Goal: Information Seeking & Learning: Check status

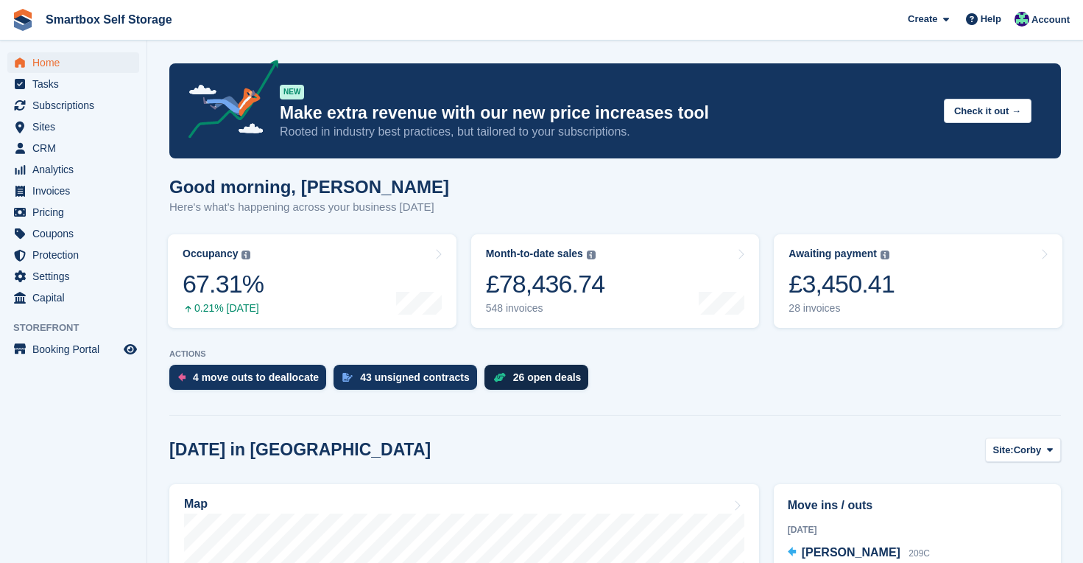
click at [573, 370] on div "26 open deals" at bounding box center [537, 377] width 105 height 25
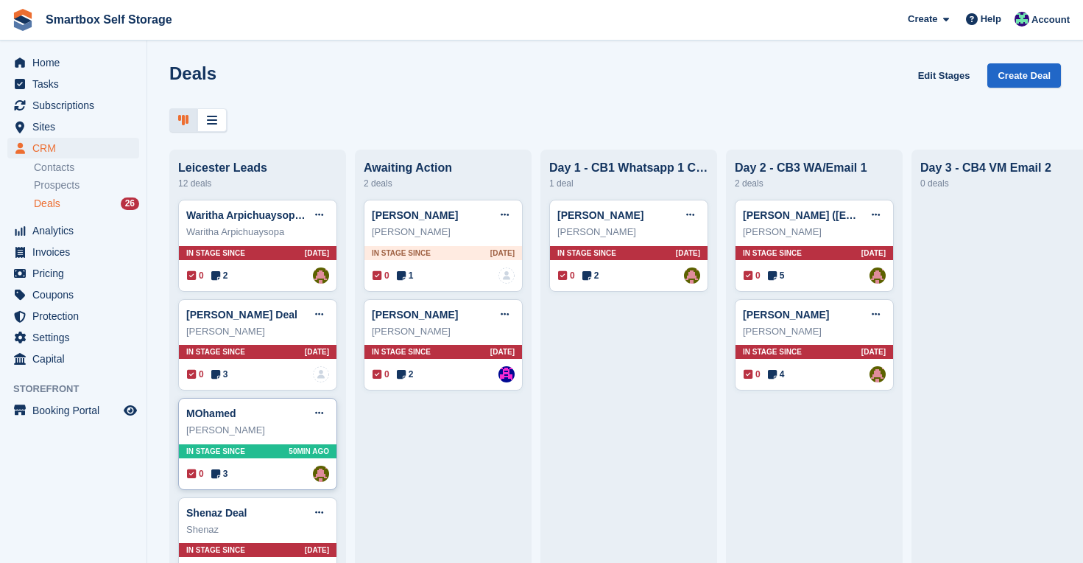
click at [294, 446] on span "50MIN AGO" at bounding box center [309, 451] width 41 height 11
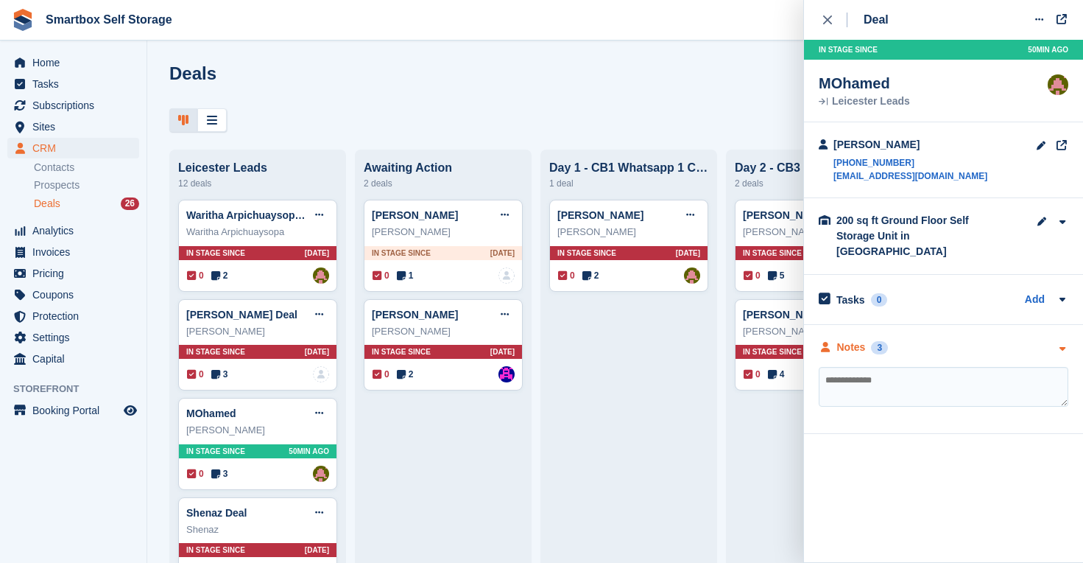
click at [855, 339] on div "Notes" at bounding box center [851, 346] width 29 height 15
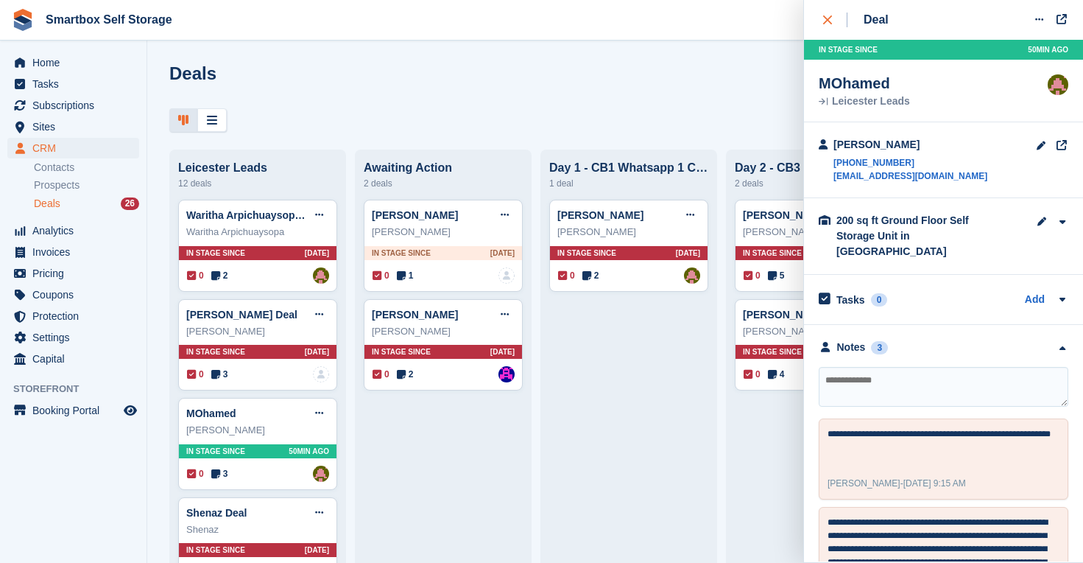
click at [830, 17] on icon "close" at bounding box center [827, 19] width 9 height 9
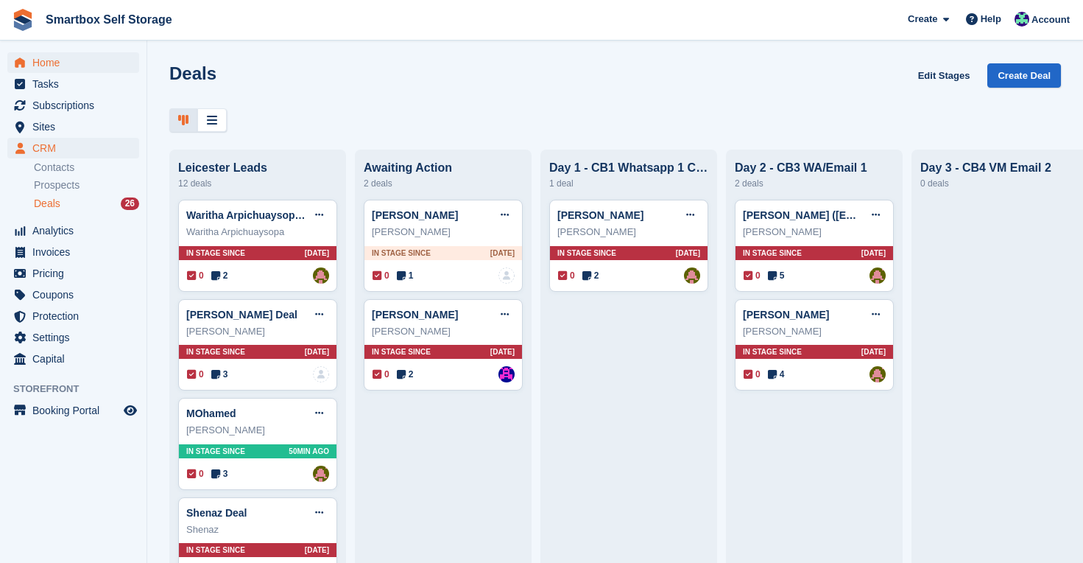
click at [51, 62] on span "Home" at bounding box center [76, 62] width 88 height 21
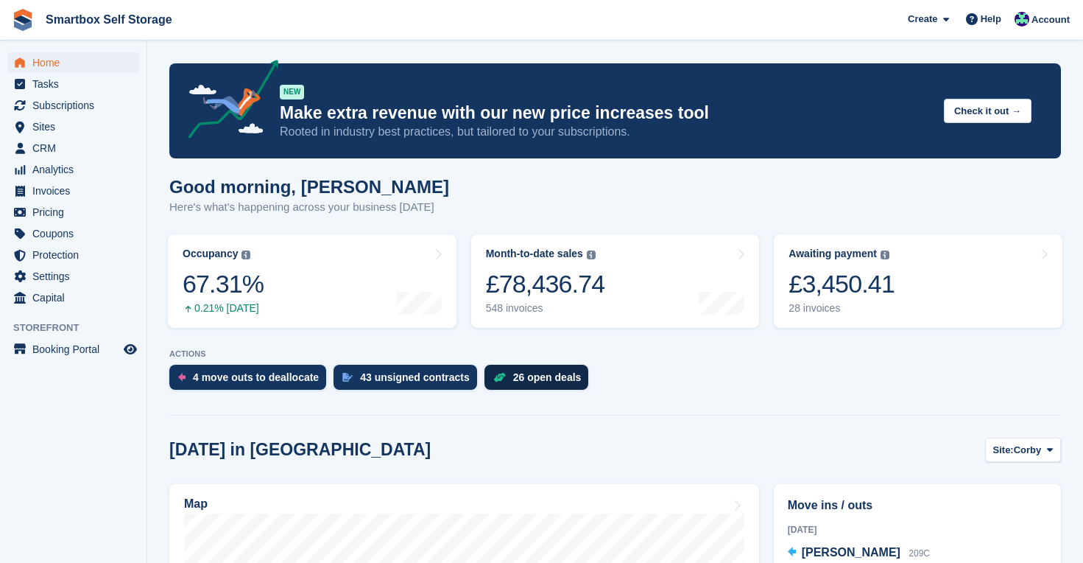
click at [541, 383] on div "26 open deals" at bounding box center [547, 377] width 68 height 12
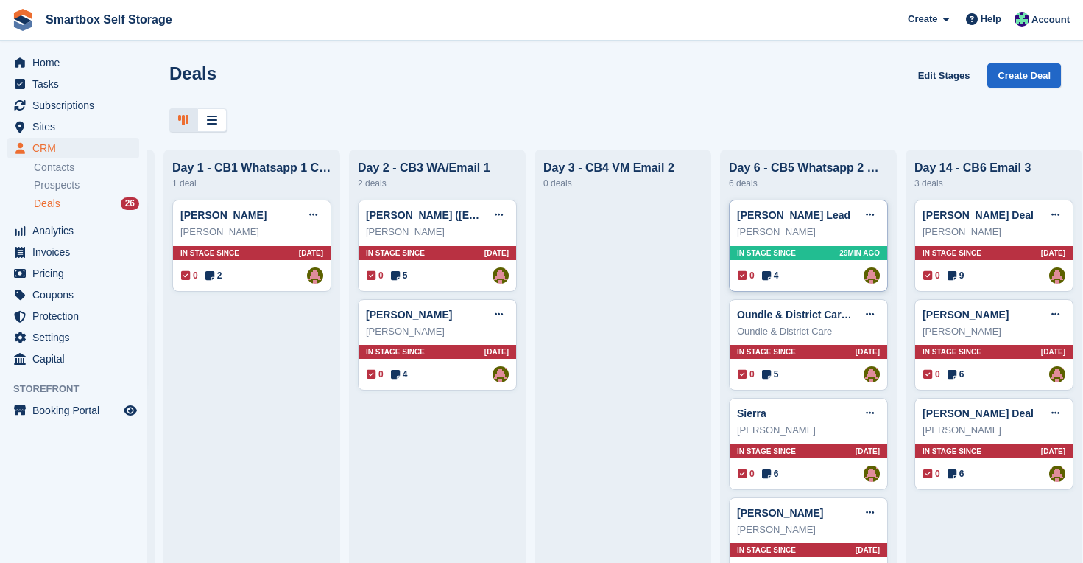
scroll to position [0, 376]
click at [814, 255] on div "In stage since 29MIN AGO" at bounding box center [810, 253] width 158 height 14
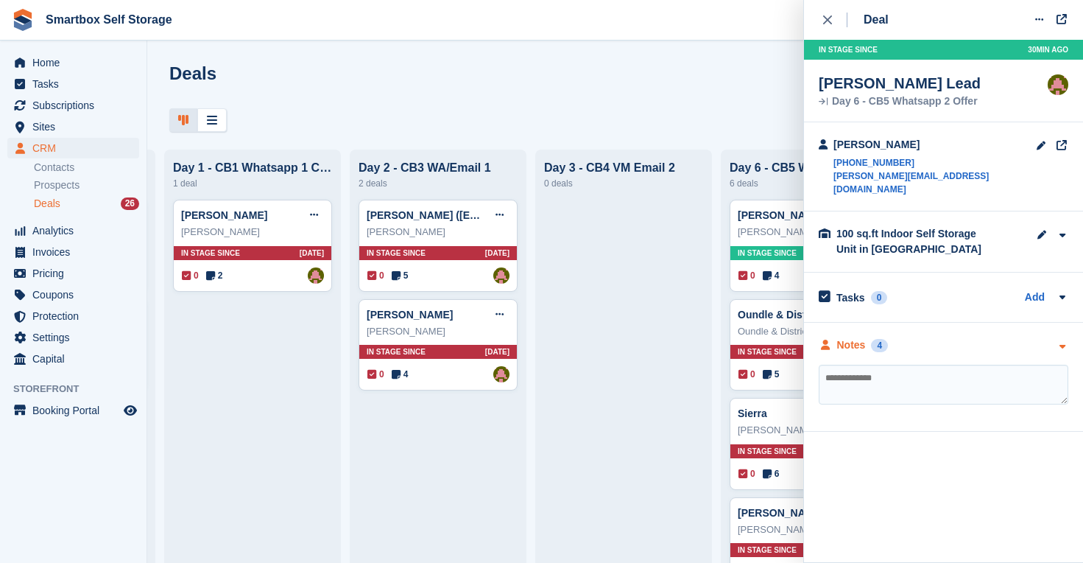
click at [856, 337] on div "Notes" at bounding box center [851, 344] width 29 height 15
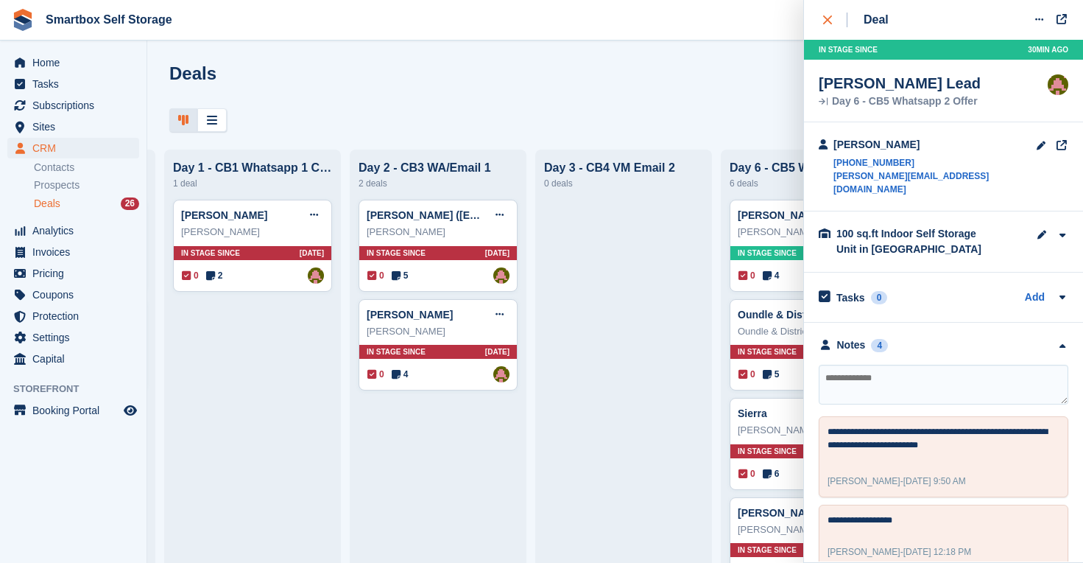
click at [827, 16] on icon "close" at bounding box center [827, 19] width 9 height 9
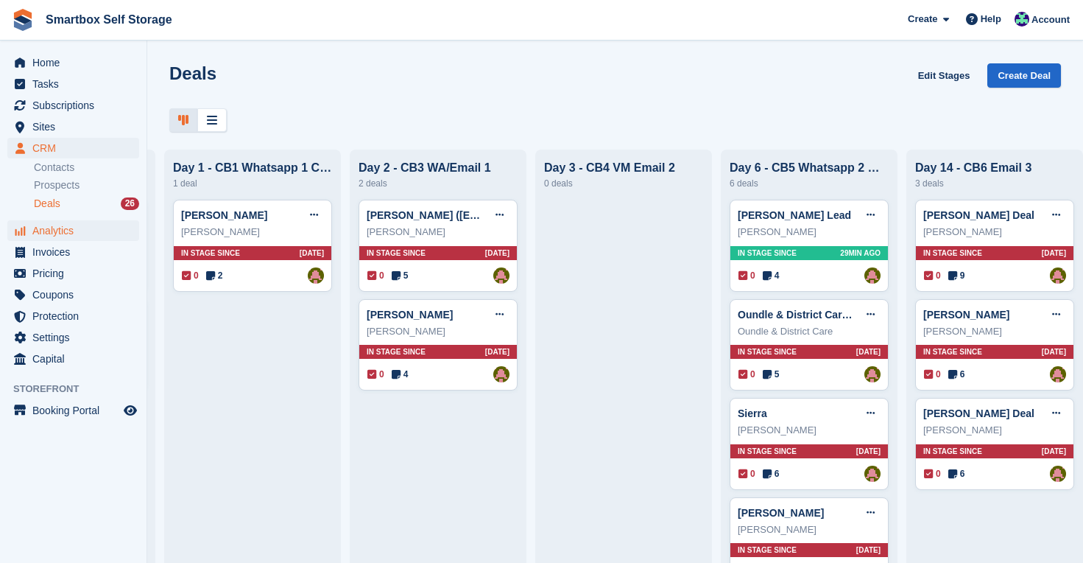
click at [48, 227] on span "Analytics" at bounding box center [76, 230] width 88 height 21
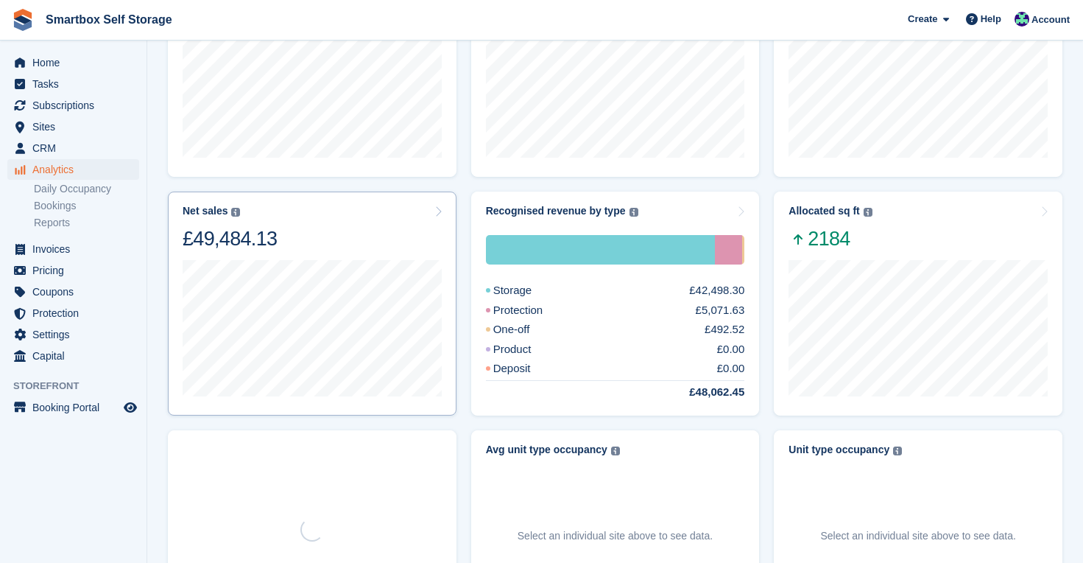
scroll to position [204, 0]
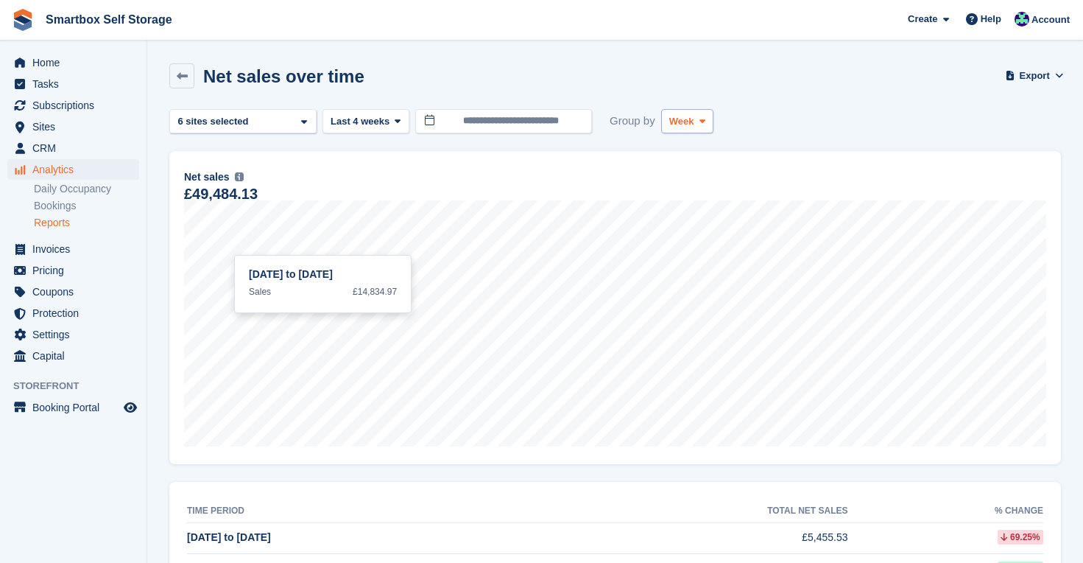
click at [698, 121] on button "Week" at bounding box center [687, 121] width 52 height 24
click at [697, 207] on link "Month" at bounding box center [732, 209] width 128 height 27
click at [381, 117] on span "Last 4 weeks" at bounding box center [360, 121] width 59 height 15
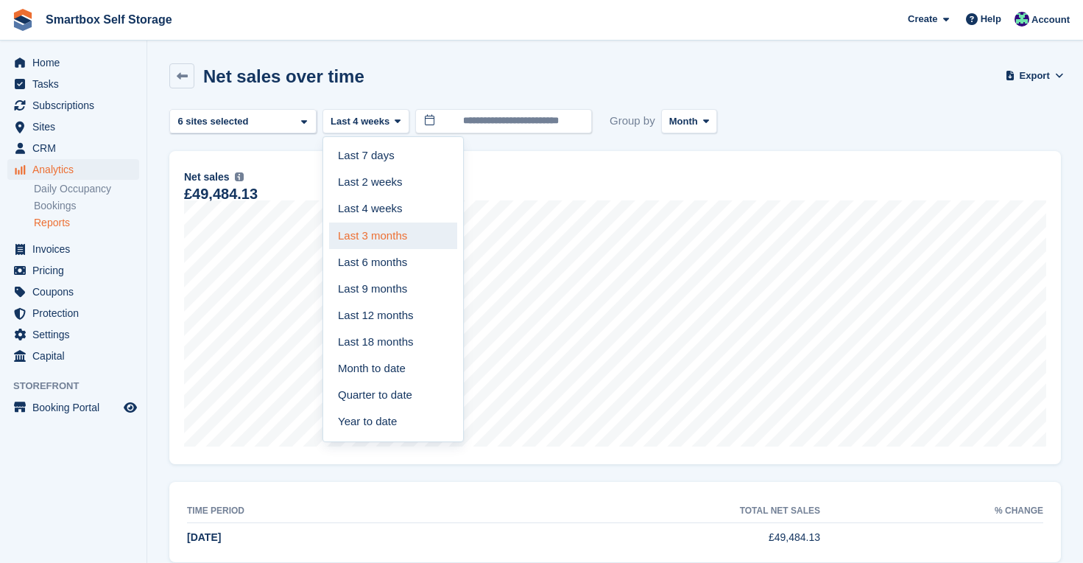
click at [369, 232] on link "Last 3 months" at bounding box center [393, 235] width 128 height 27
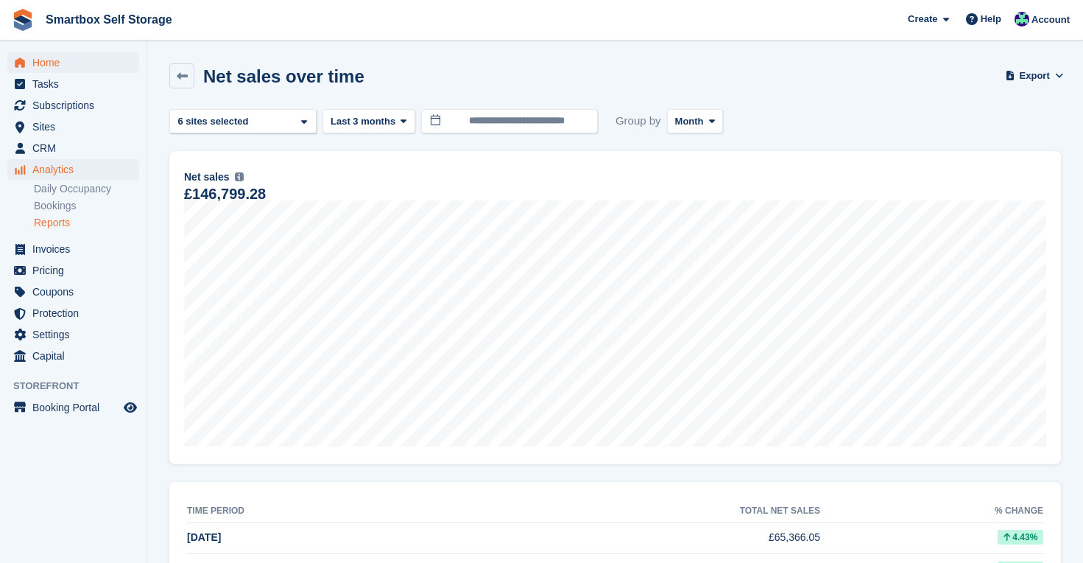
click at [57, 62] on span "Home" at bounding box center [76, 62] width 88 height 21
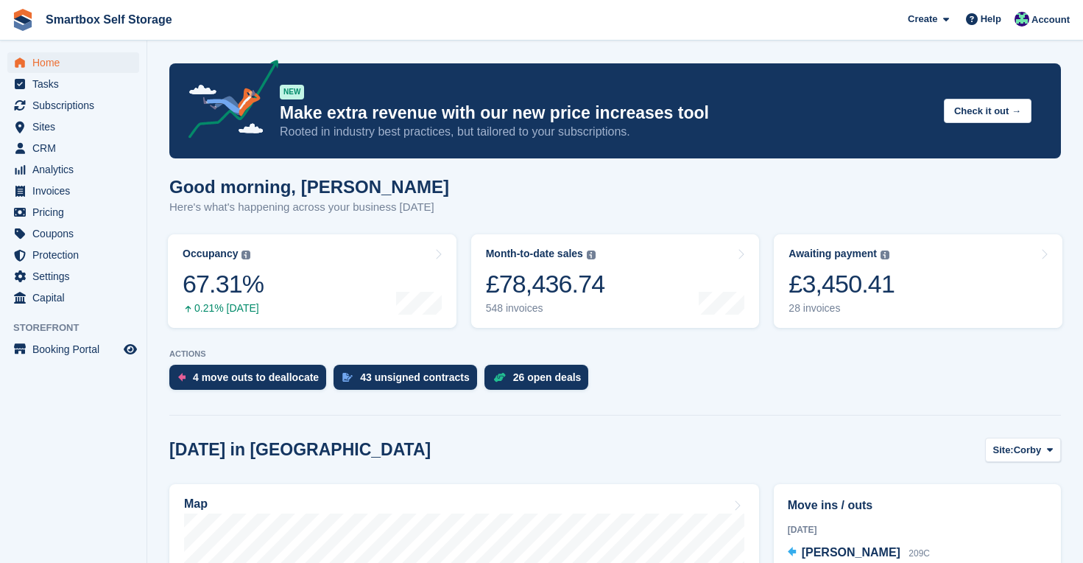
click at [46, 64] on span "Home" at bounding box center [76, 62] width 88 height 21
